Goal: Task Accomplishment & Management: Manage account settings

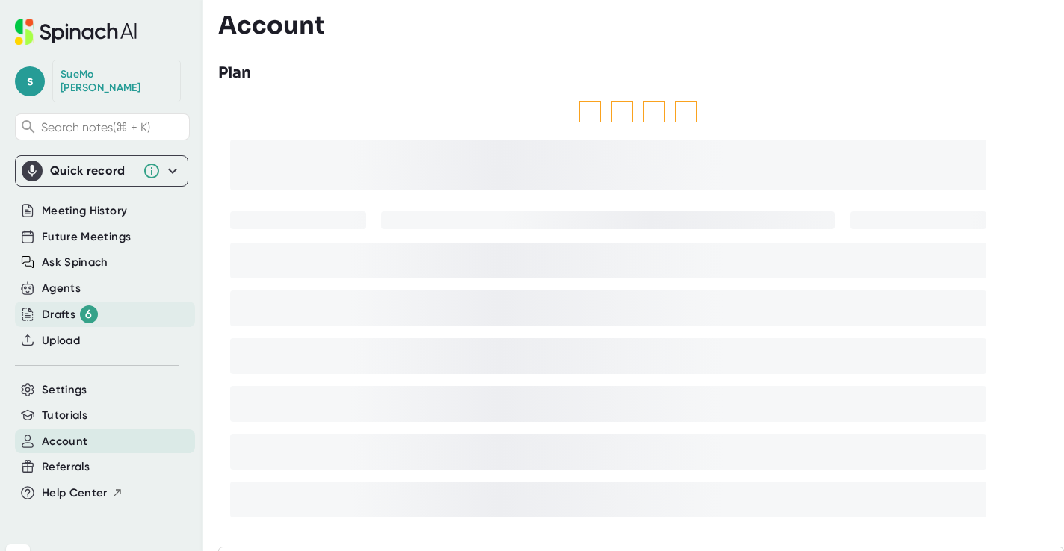
click at [57, 306] on div "Drafts 6" at bounding box center [70, 315] width 56 height 18
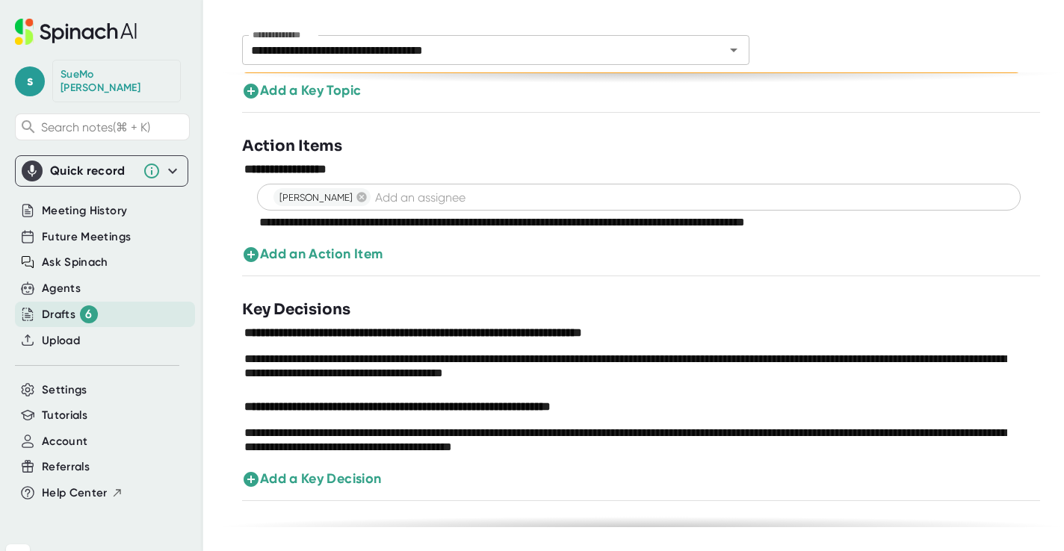
scroll to position [356, 0]
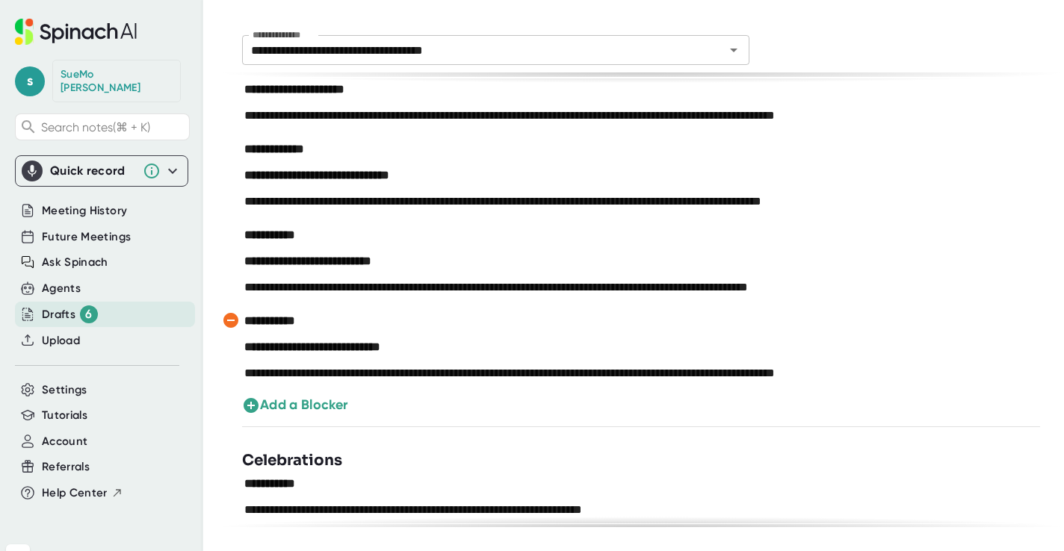
scroll to position [947, 0]
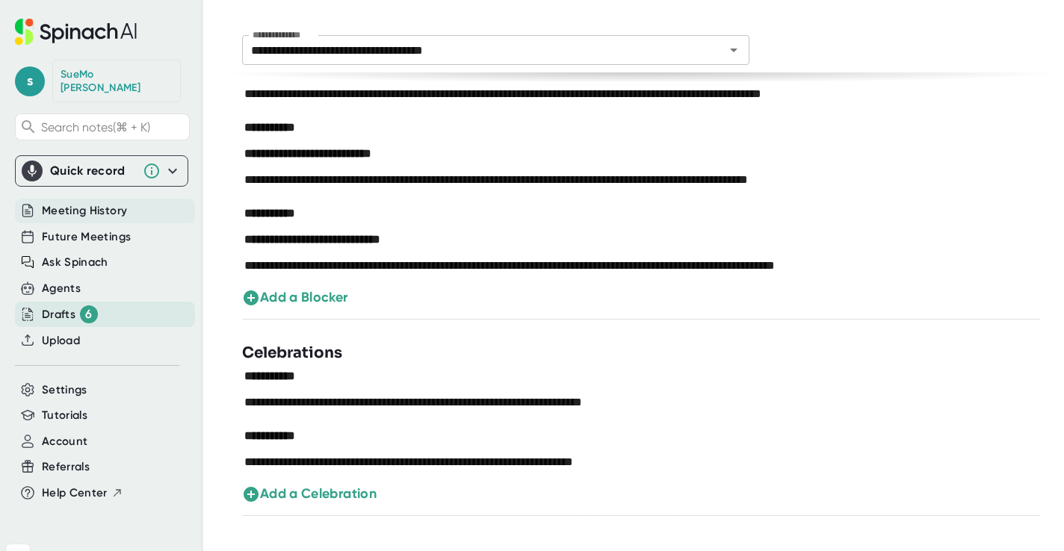
click at [84, 202] on span "Meeting History" at bounding box center [84, 210] width 85 height 17
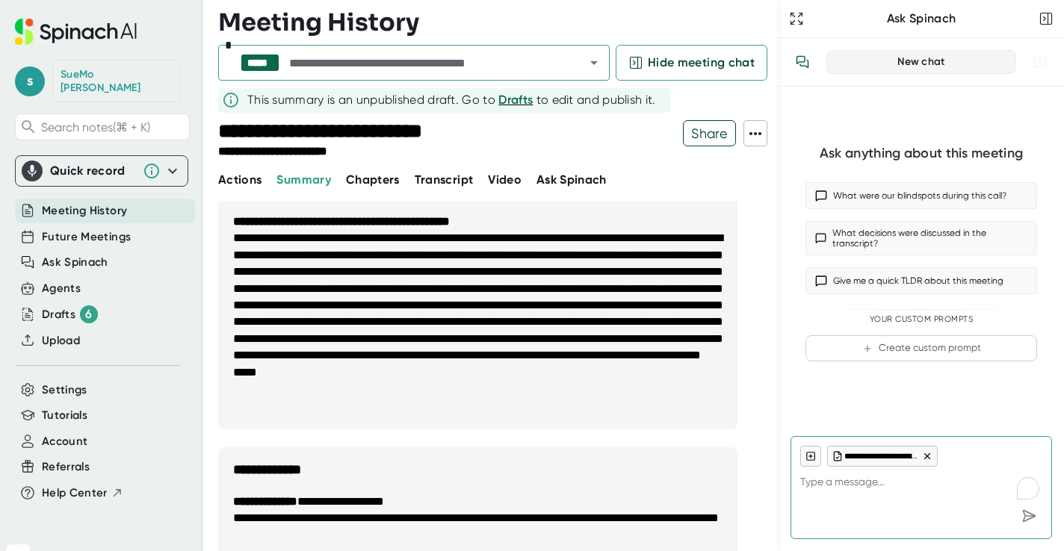
scroll to position [46, 0]
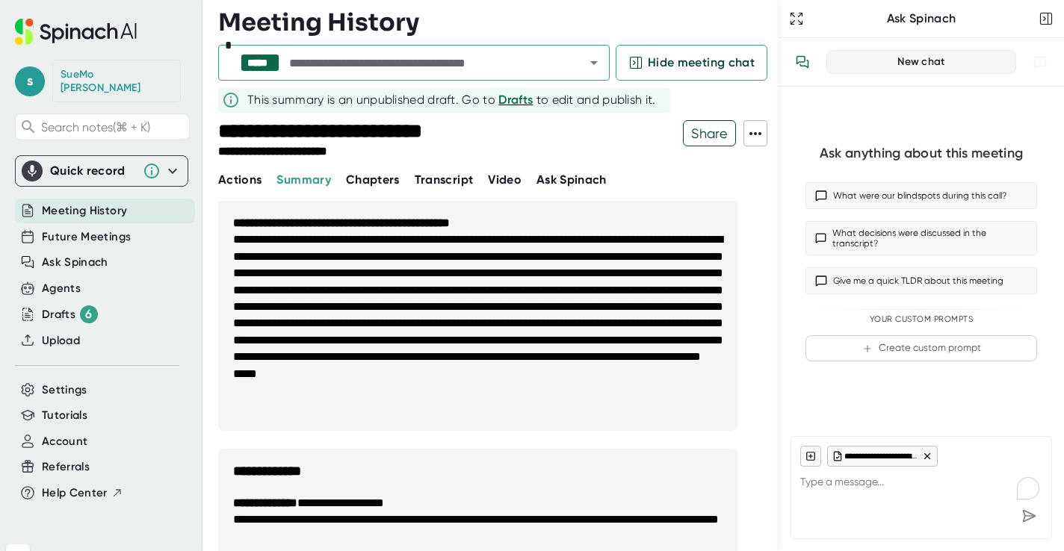
click at [444, 182] on span "Transcript" at bounding box center [444, 180] width 59 height 14
type textarea "x"
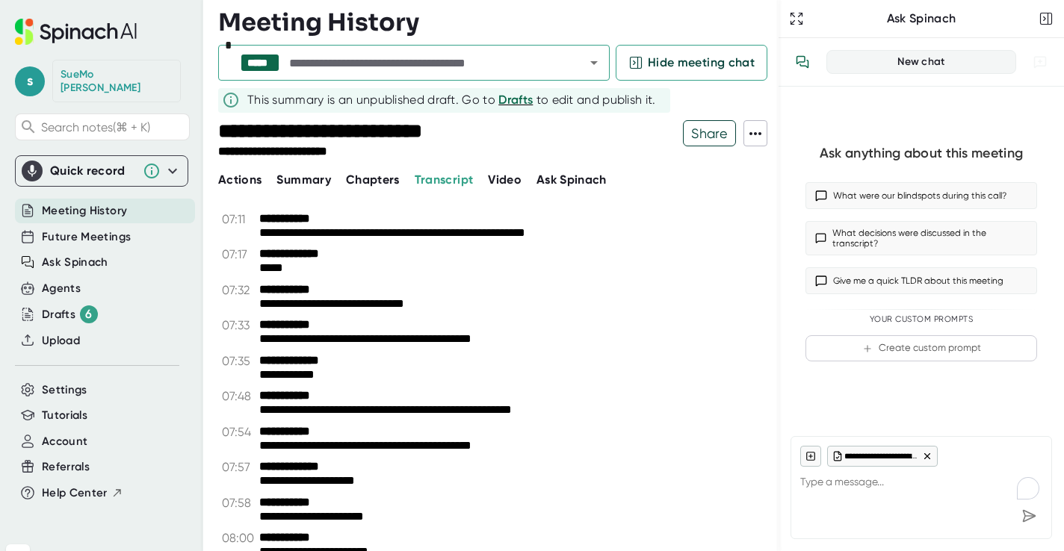
scroll to position [2559, 0]
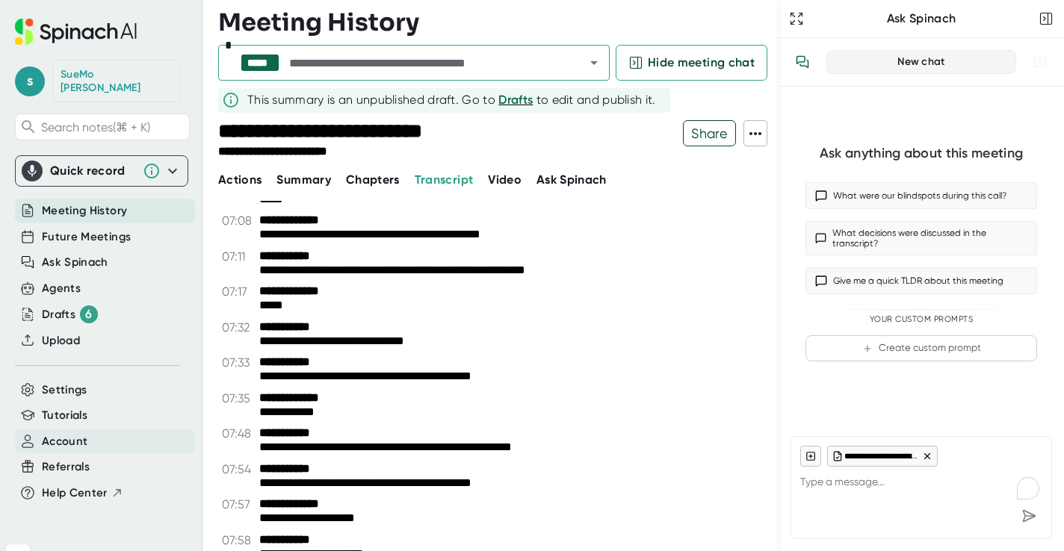
click at [57, 433] on span "Account" at bounding box center [65, 441] width 46 height 17
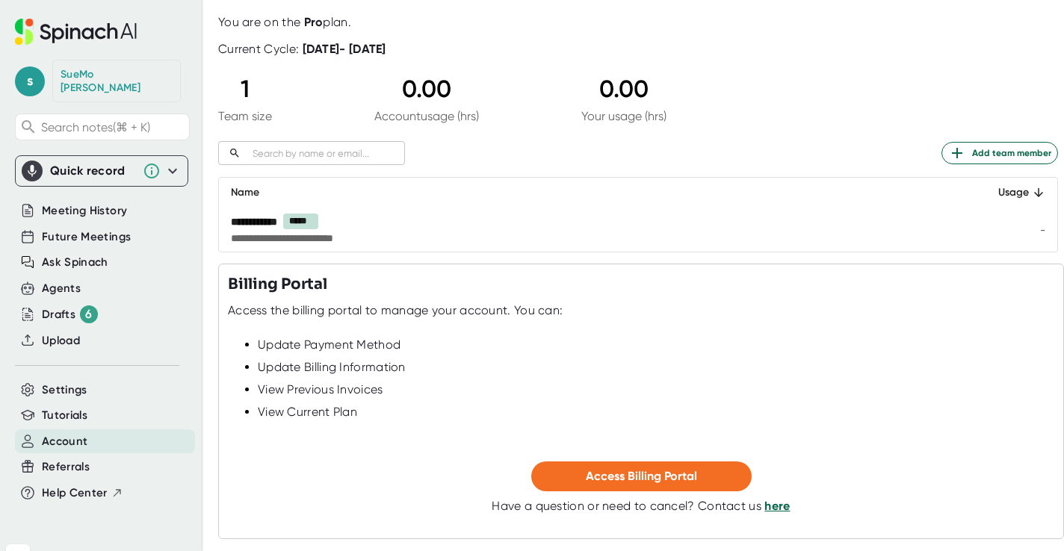
scroll to position [143, 0]
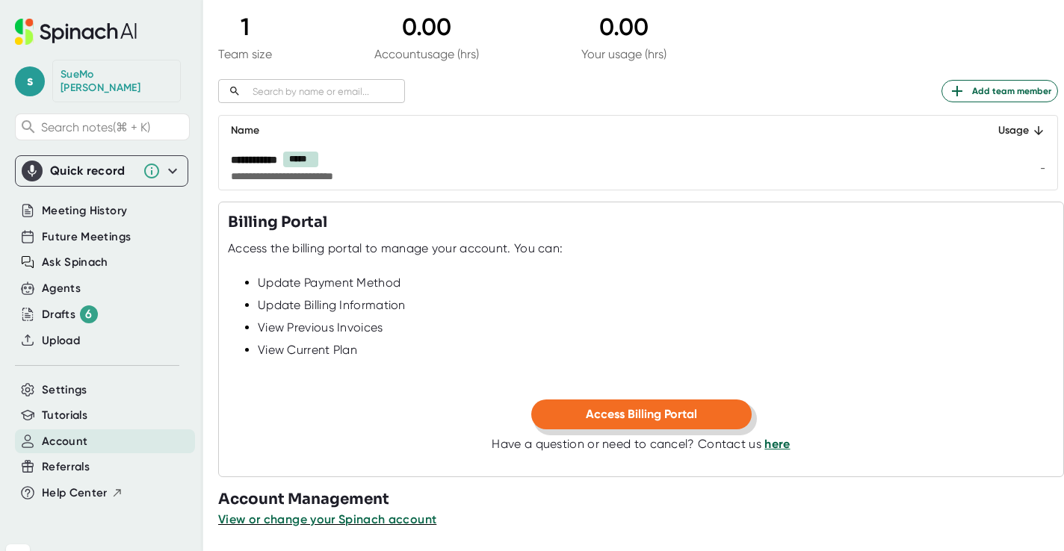
click at [655, 414] on span "Access Billing Portal" at bounding box center [641, 414] width 111 height 14
